Goal: Information Seeking & Learning: Learn about a topic

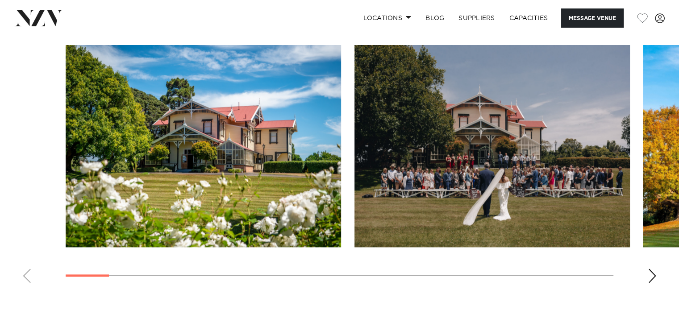
scroll to position [1157, 0]
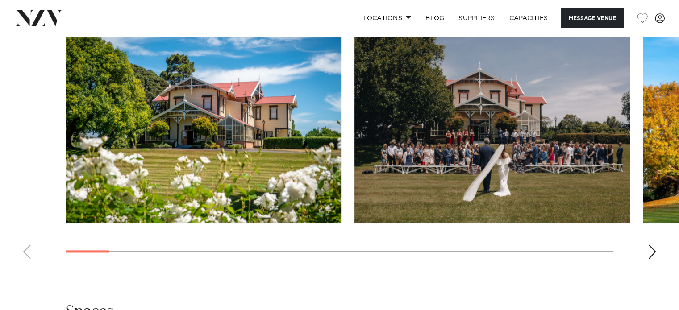
click at [652, 250] on div "Next slide" at bounding box center [652, 252] width 9 height 14
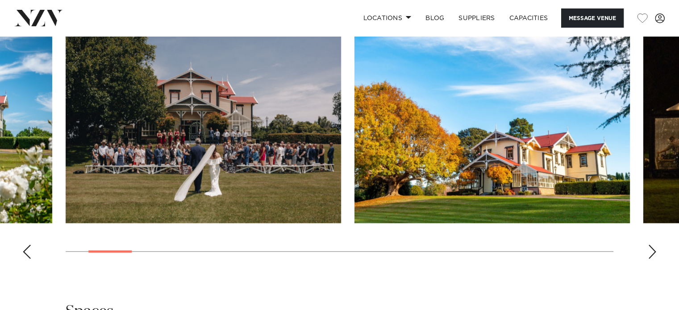
click at [652, 250] on div "Next slide" at bounding box center [652, 252] width 9 height 14
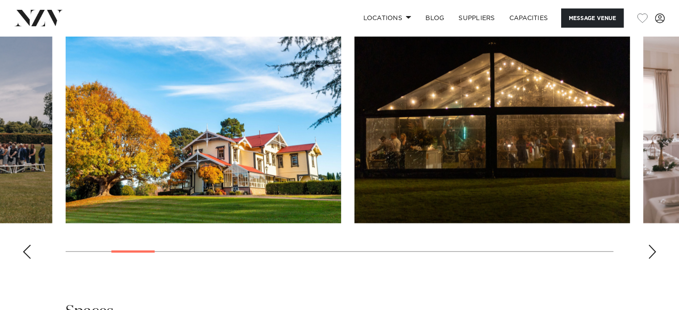
click at [652, 250] on div "Next slide" at bounding box center [652, 252] width 9 height 14
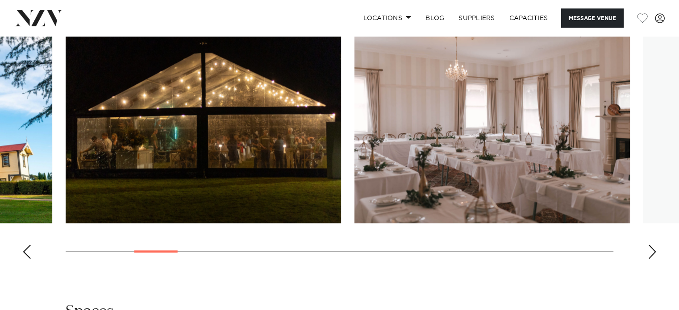
click at [652, 250] on div "Next slide" at bounding box center [652, 252] width 9 height 14
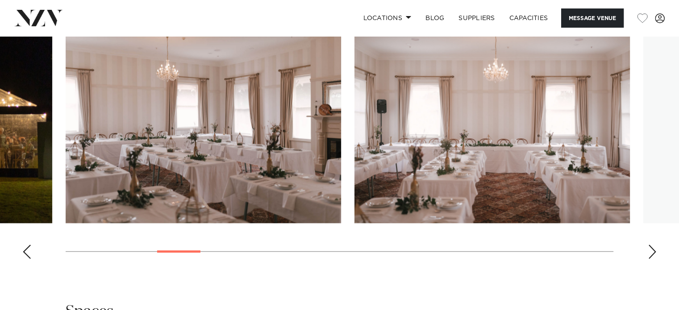
click at [652, 250] on div "Next slide" at bounding box center [652, 252] width 9 height 14
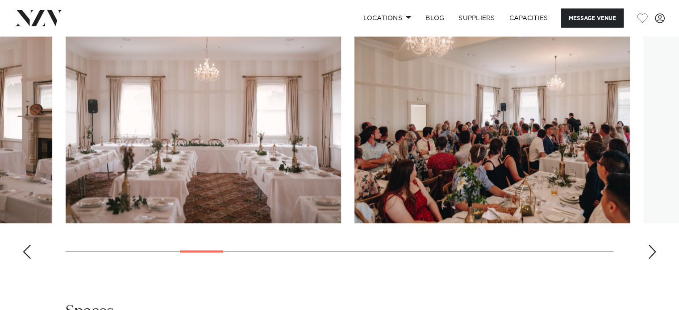
click at [652, 250] on div "Next slide" at bounding box center [652, 252] width 9 height 14
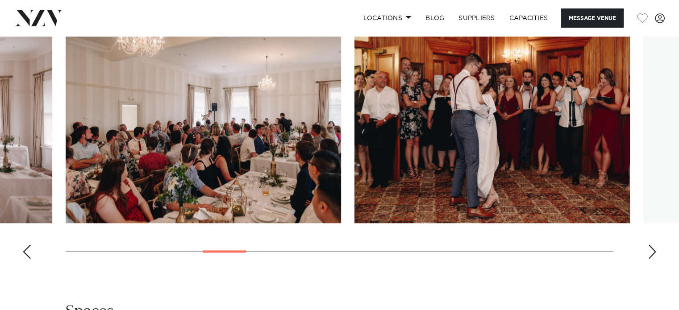
click at [652, 250] on div "Next slide" at bounding box center [652, 252] width 9 height 14
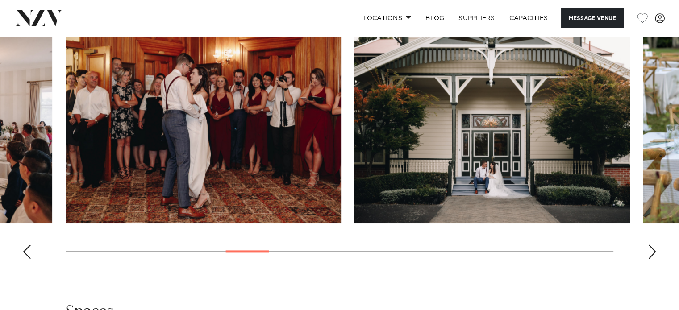
click at [652, 250] on div "Next slide" at bounding box center [652, 252] width 9 height 14
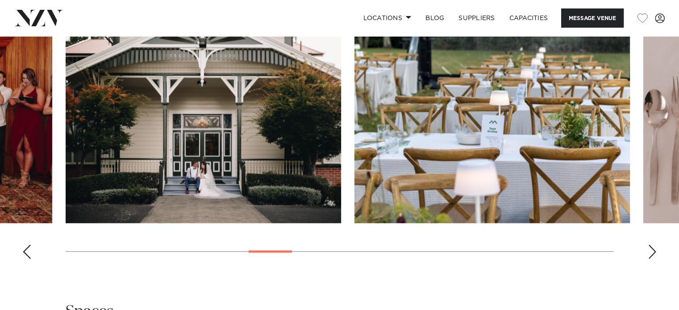
click at [652, 250] on div "Next slide" at bounding box center [652, 252] width 9 height 14
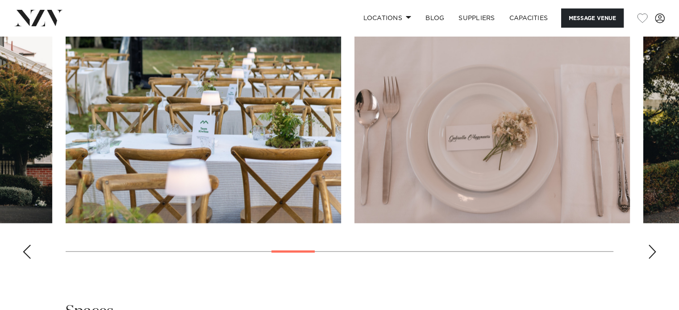
click at [652, 248] on div "Next slide" at bounding box center [652, 252] width 9 height 14
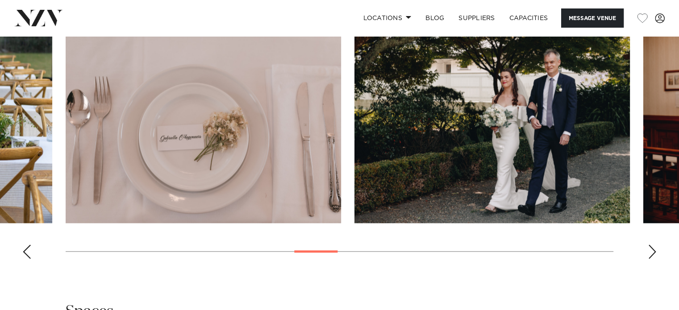
click at [652, 248] on div "Next slide" at bounding box center [652, 252] width 9 height 14
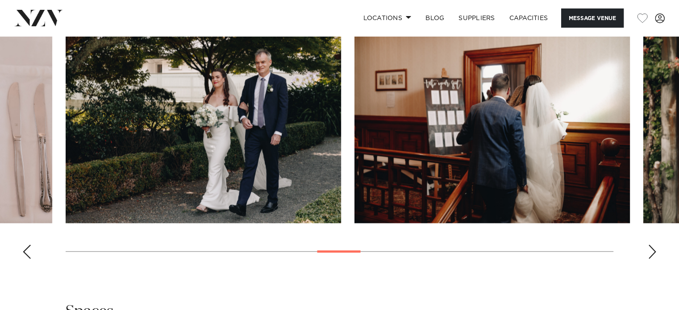
click at [652, 248] on div "Next slide" at bounding box center [652, 252] width 9 height 14
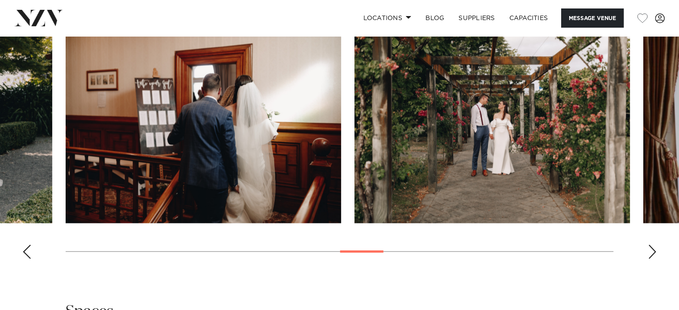
click at [652, 248] on div "Next slide" at bounding box center [652, 252] width 9 height 14
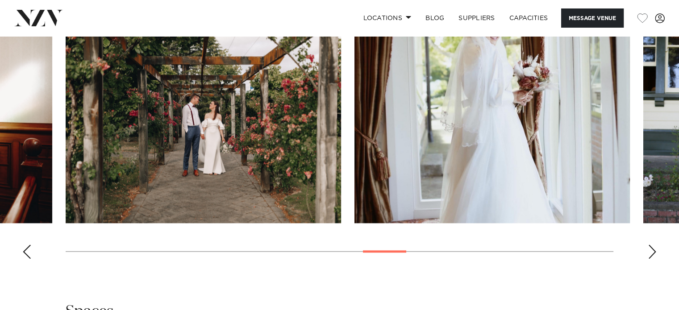
click at [652, 248] on div "Next slide" at bounding box center [652, 252] width 9 height 14
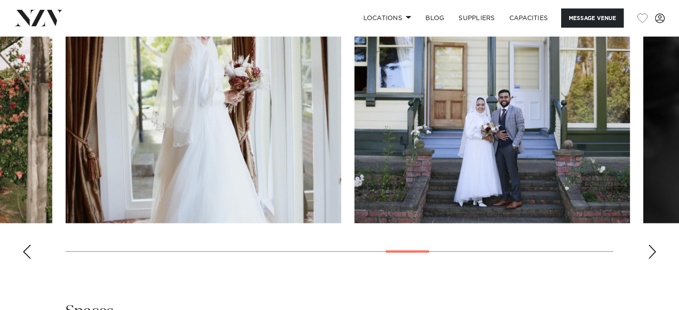
click at [29, 253] on div "Previous slide" at bounding box center [26, 252] width 9 height 14
